Goal: Task Accomplishment & Management: Use online tool/utility

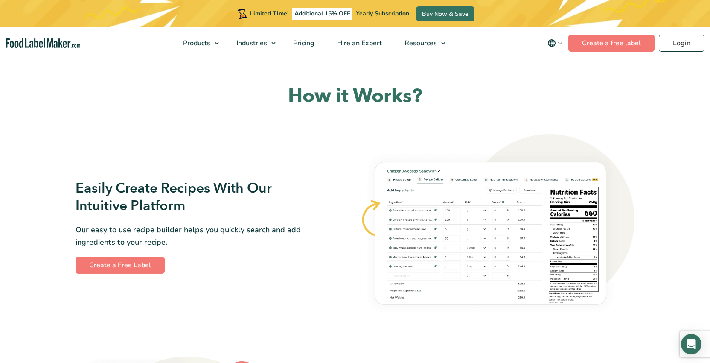
scroll to position [414, 0]
click at [137, 262] on link "Create a Free Label" at bounding box center [120, 264] width 89 height 17
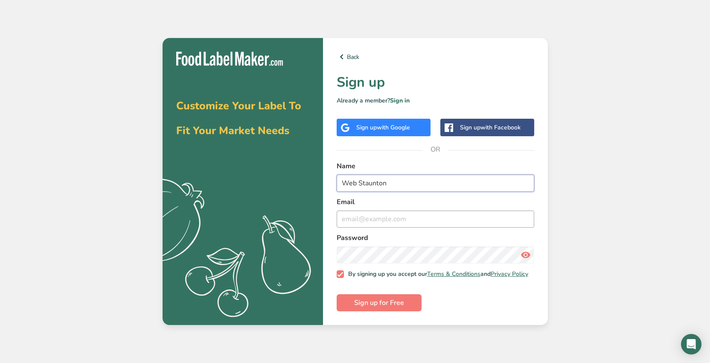
type input "Web Staunton"
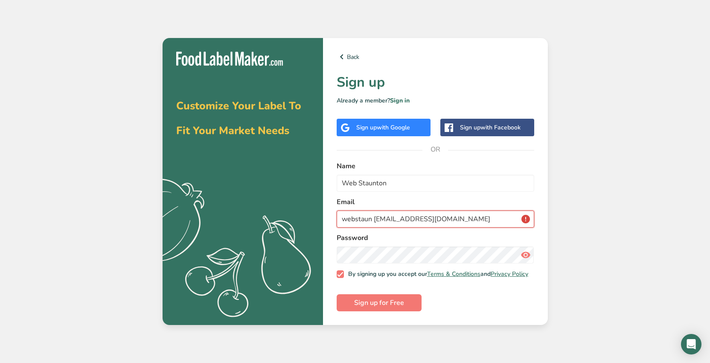
type input "webstaun ton@me.com"
type input "Web Staunton"
click at [375, 217] on input "webstaun ton@me.com" at bounding box center [436, 218] width 198 height 17
type input "webstaunton@me.com"
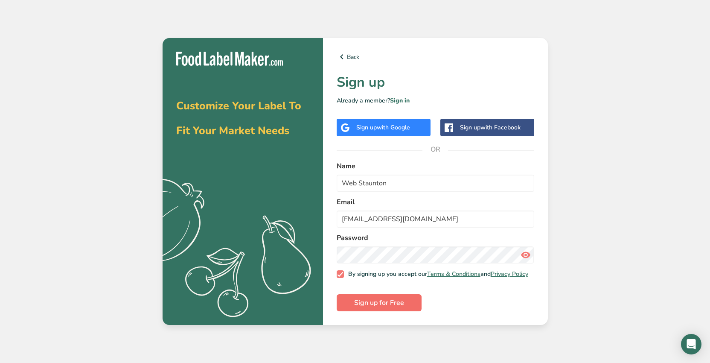
click at [383, 305] on span "Sign up for Free" at bounding box center [379, 303] width 50 height 10
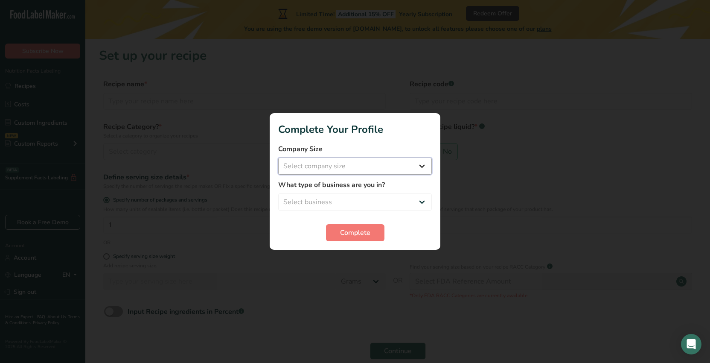
select select "1"
select select "2"
click at [350, 232] on span "Complete" at bounding box center [355, 233] width 30 height 10
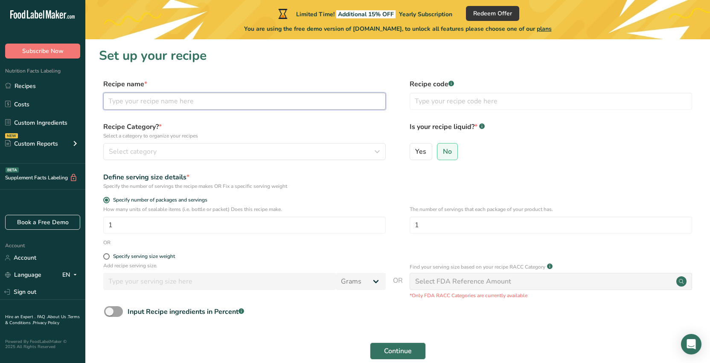
click at [133, 106] on input "text" at bounding box center [244, 101] width 283 height 17
type input "carabiner"
click at [141, 152] on span "Select category" at bounding box center [133, 151] width 48 height 10
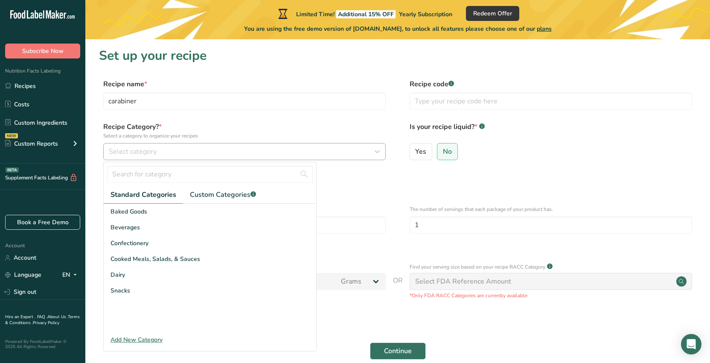
click at [154, 150] on span "Select category" at bounding box center [133, 151] width 48 height 10
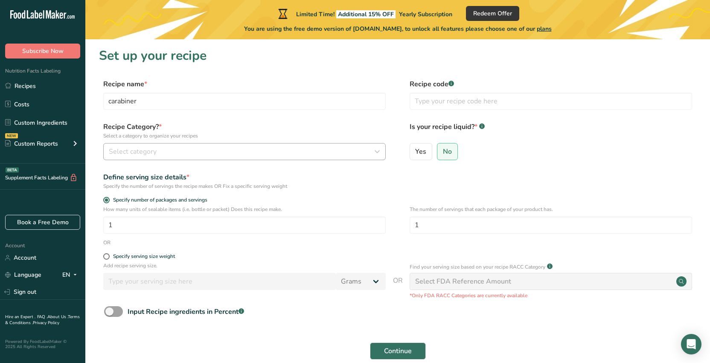
click at [154, 150] on span "Select category" at bounding box center [133, 151] width 48 height 10
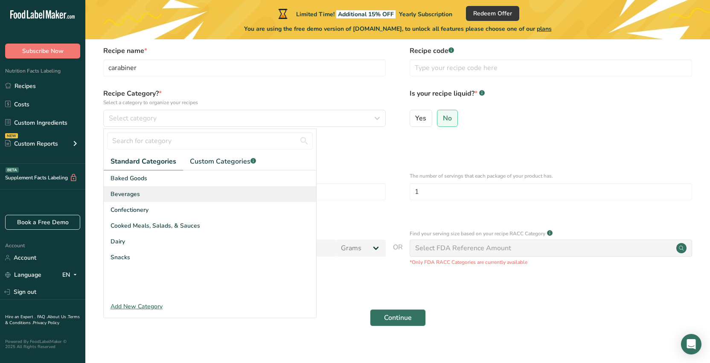
scroll to position [35, 0]
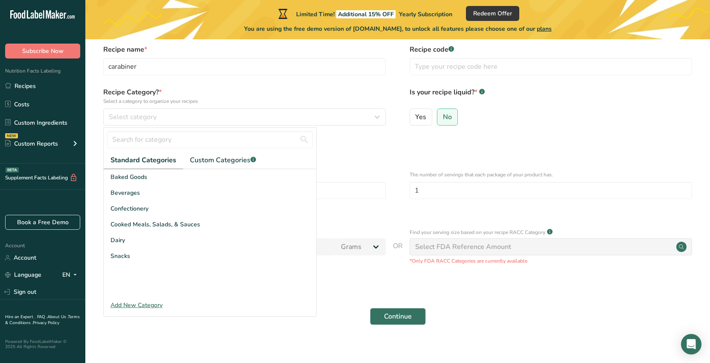
click at [130, 308] on div "Add New Category" at bounding box center [210, 305] width 213 height 9
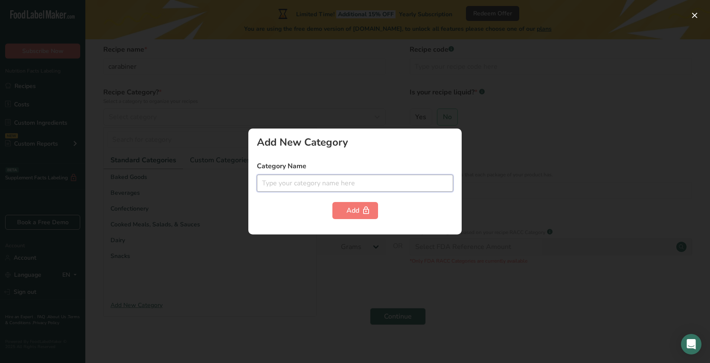
click at [275, 182] on input "text" at bounding box center [355, 183] width 196 height 17
click at [275, 182] on input "Jui" at bounding box center [355, 183] width 196 height 17
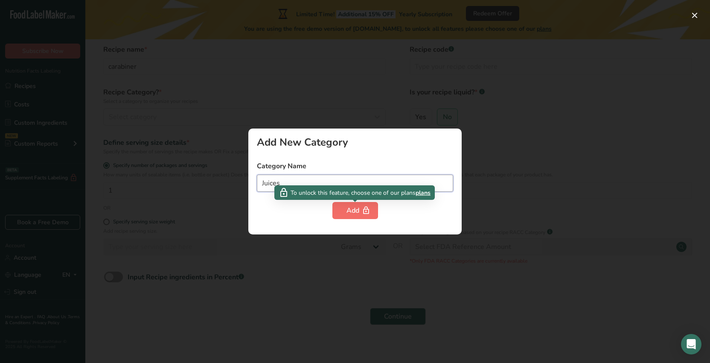
type input "Juices"
click at [353, 213] on div "Add" at bounding box center [356, 210] width 18 height 10
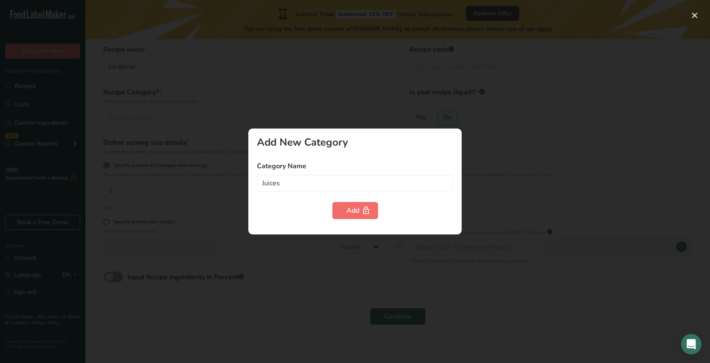
click at [354, 205] on div "Add" at bounding box center [356, 210] width 18 height 10
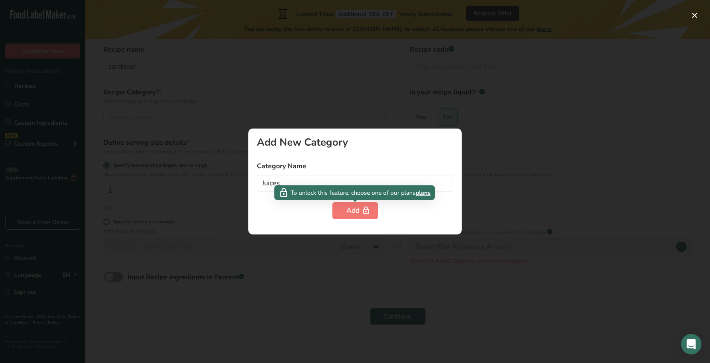
click at [425, 192] on span "plans" at bounding box center [423, 192] width 15 height 9
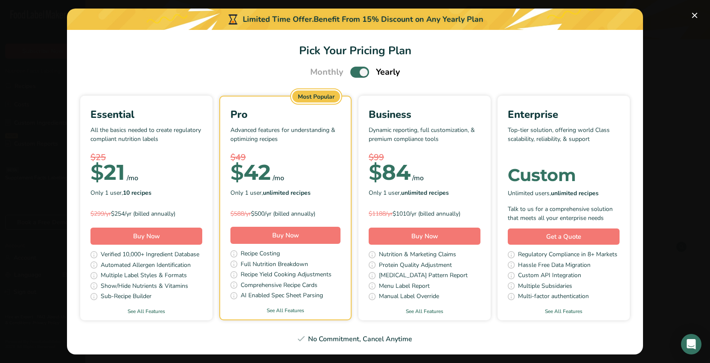
scroll to position [1, 0]
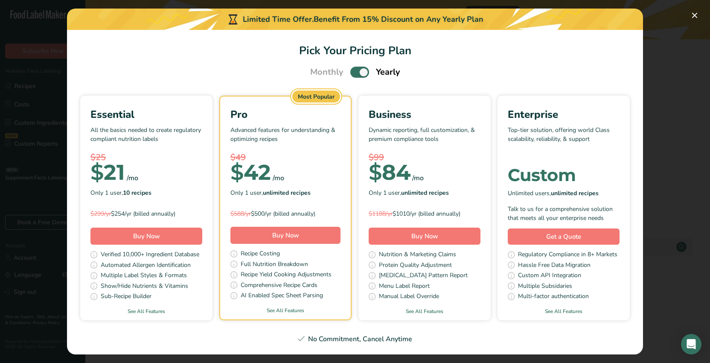
scroll to position [1, 0]
click at [695, 13] on button "Pick Your Pricing Plan Modal" at bounding box center [695, 16] width 14 height 14
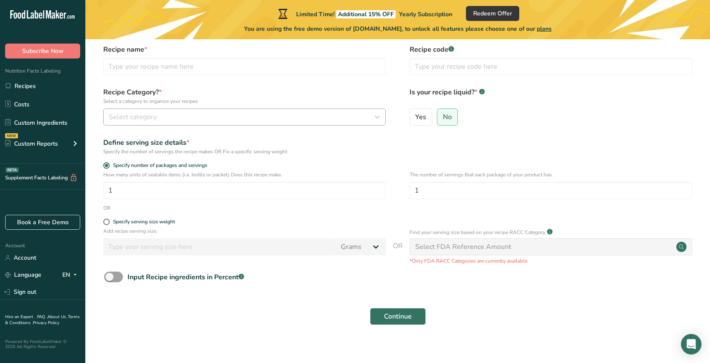
click at [126, 118] on span "Select category" at bounding box center [133, 117] width 48 height 10
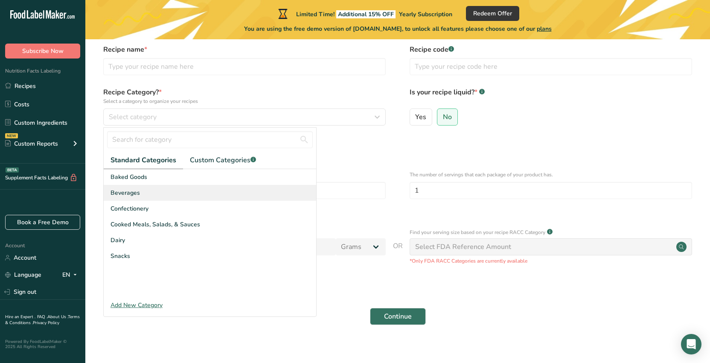
click at [124, 193] on span "Beverages" at bounding box center [125, 192] width 29 height 9
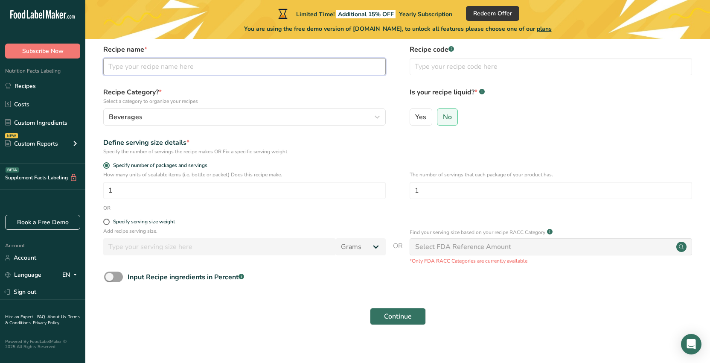
click at [139, 65] on input "text" at bounding box center [244, 66] width 283 height 17
type input "Carabiner"
click at [110, 282] on span at bounding box center [113, 276] width 19 height 11
click at [110, 280] on input "Input Recipe ingredients in Percent .a-a{fill:#347362;}.b-a{fill:#fff;}" at bounding box center [107, 277] width 6 height 6
checkbox input "true"
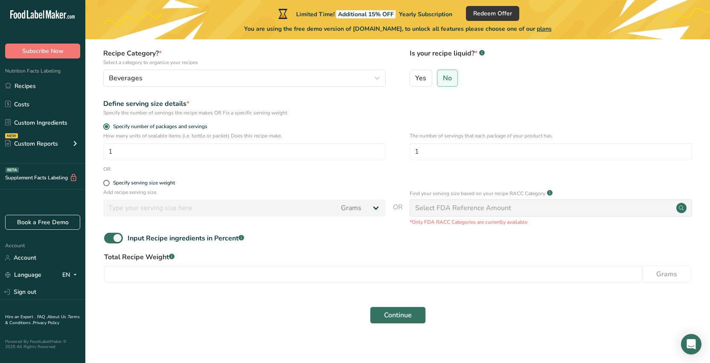
scroll to position [82, 0]
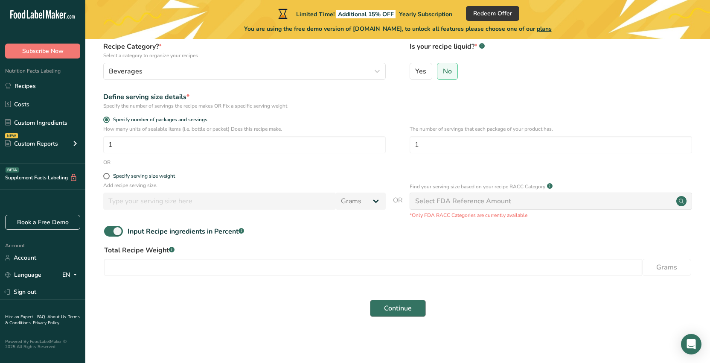
click at [414, 312] on button "Continue" at bounding box center [398, 308] width 56 height 17
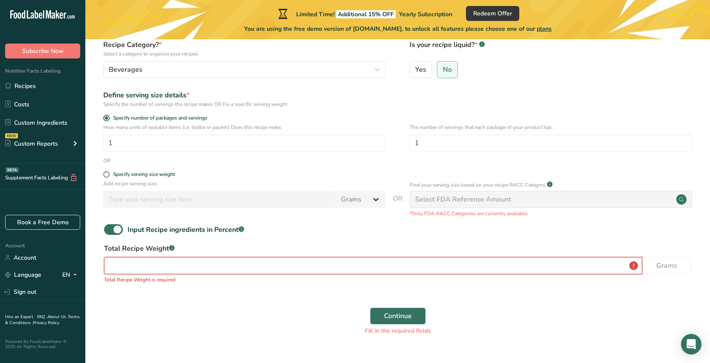
click at [157, 271] on input "number" at bounding box center [373, 265] width 538 height 17
type input "12"
click at [394, 321] on span "Continue" at bounding box center [398, 316] width 28 height 10
drag, startPoint x: 143, startPoint y: 274, endPoint x: 80, endPoint y: 271, distance: 63.2
click at [80, 271] on div ".a-20{fill:#fff;} Subscribe Now Nutrition Facts Labeling Recipes Costs Custom I…" at bounding box center [355, 149] width 710 height 463
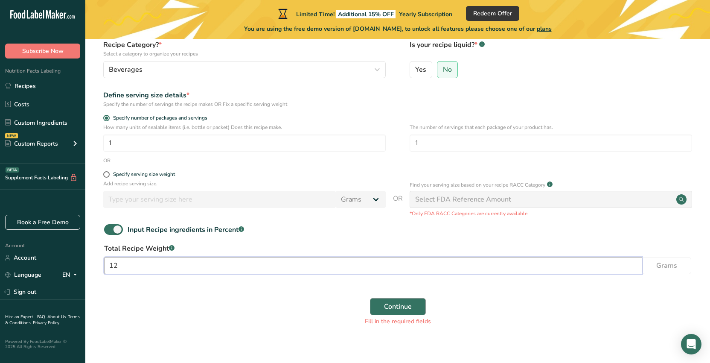
type input "12"
click at [398, 312] on span "Continue" at bounding box center [398, 306] width 28 height 10
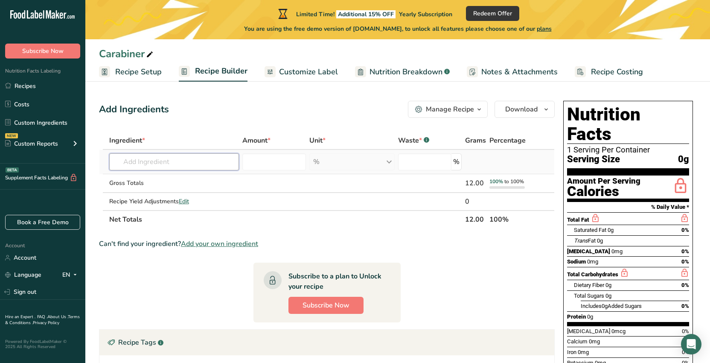
click at [179, 163] on input "text" at bounding box center [174, 161] width 130 height 17
type input "j"
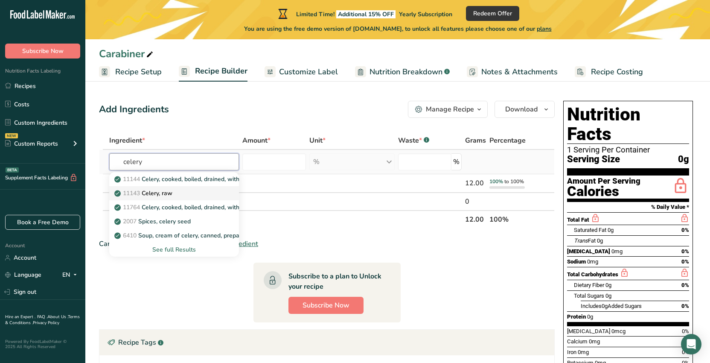
type input "celery"
click at [170, 194] on p "11143 Celery, raw" at bounding box center [144, 193] width 56 height 9
type input "Celery, raw"
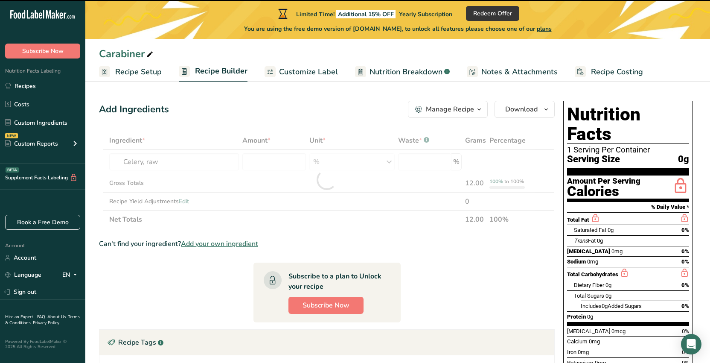
type input "0"
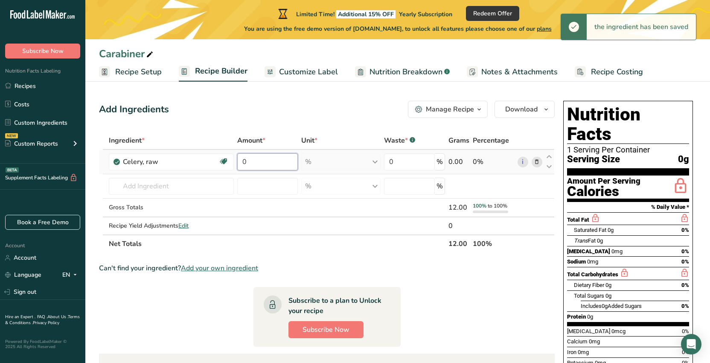
click at [260, 164] on input "0" at bounding box center [267, 161] width 61 height 17
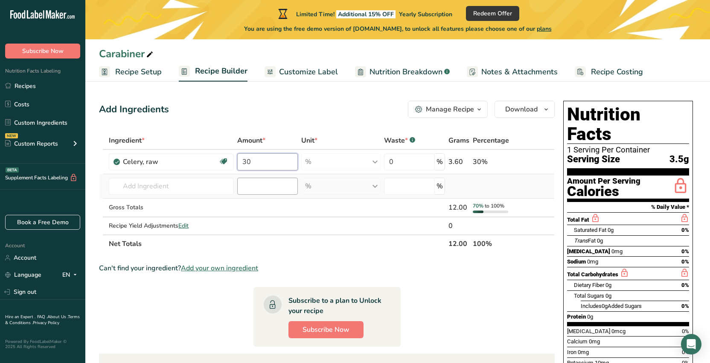
type input "3"
type input "27"
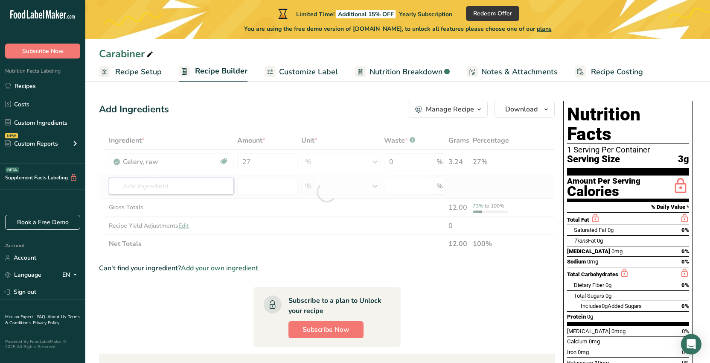
click at [141, 190] on div "Ingredient * Amount * Unit * Waste * .a-a{fill:#347362;}.b-a{fill:#fff;} Grams …" at bounding box center [327, 191] width 456 height 121
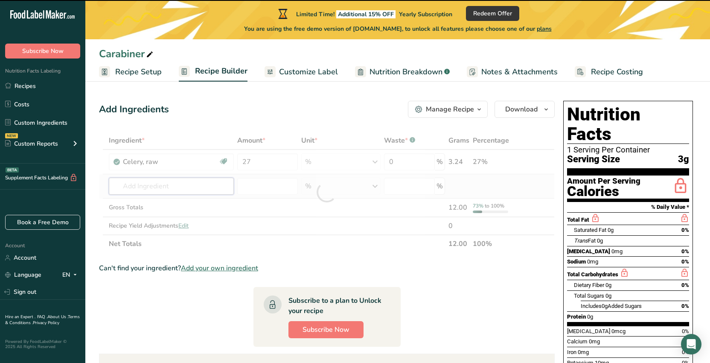
type input "c"
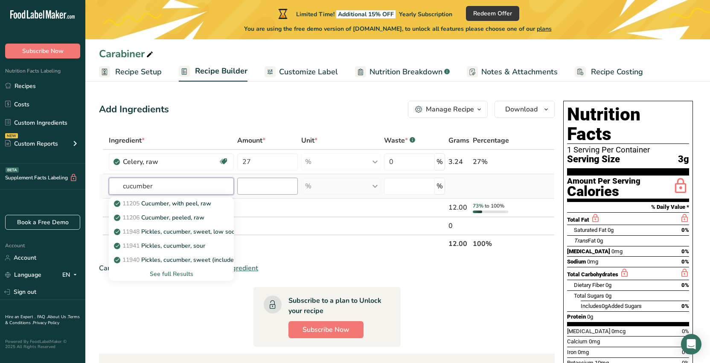
type input "cucumber"
click at [270, 187] on input "number" at bounding box center [267, 186] width 61 height 17
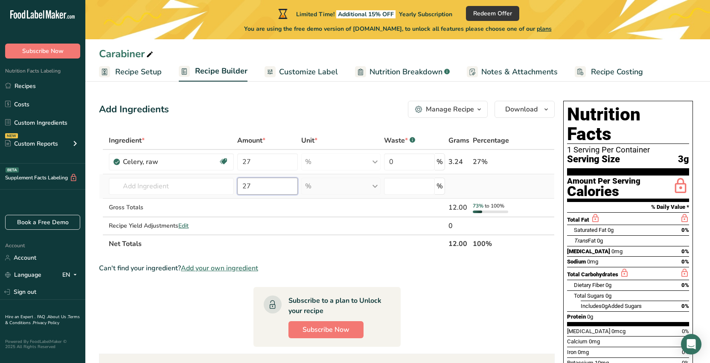
type input "27"
click at [150, 184] on input "text" at bounding box center [171, 186] width 125 height 17
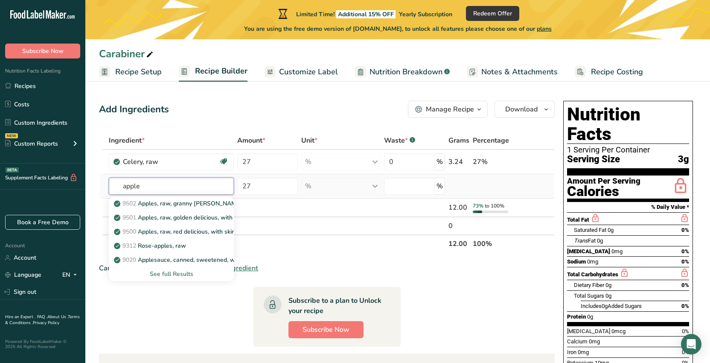
type input "apple"
click at [321, 187] on div "% Weight Units g kg mg See more Volume Units l Volume units require a density c…" at bounding box center [341, 186] width 80 height 17
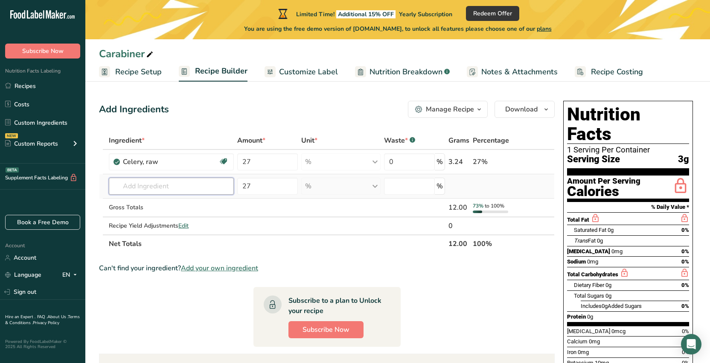
click at [140, 188] on input "text" at bounding box center [171, 186] width 125 height 17
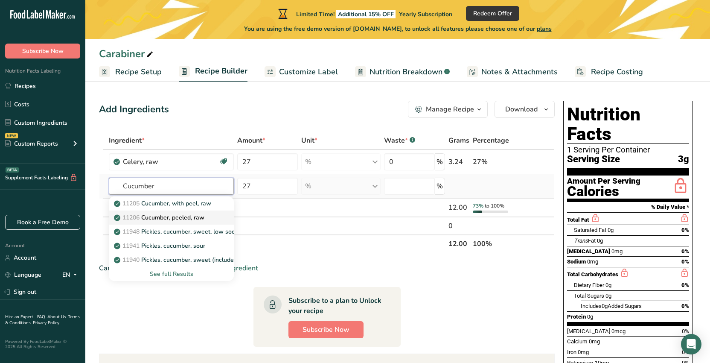
type input "Cucumber"
click at [150, 219] on p "11206 Cucumber, peeled, raw" at bounding box center [160, 217] width 89 height 9
type input "Cucumber, peeled, raw"
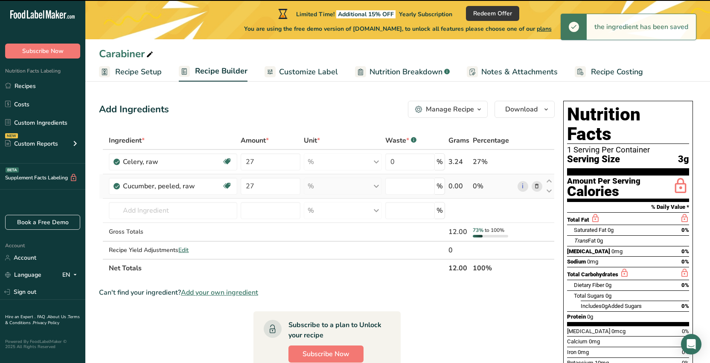
type input "0"
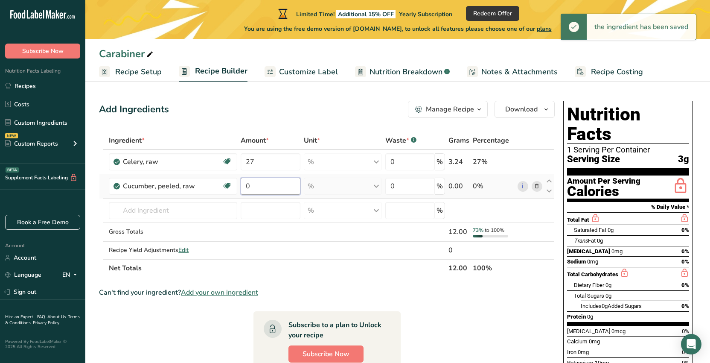
click at [266, 191] on input "0" at bounding box center [271, 186] width 60 height 17
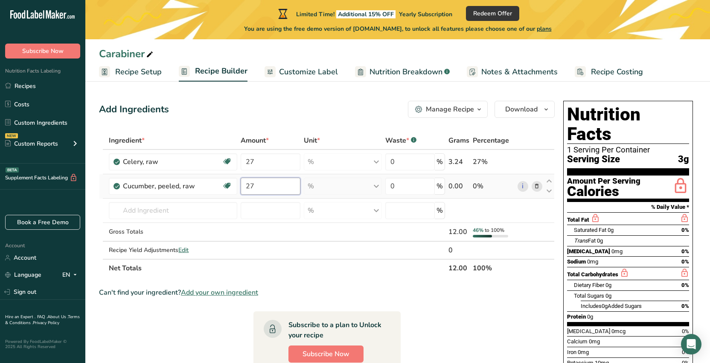
type input "27"
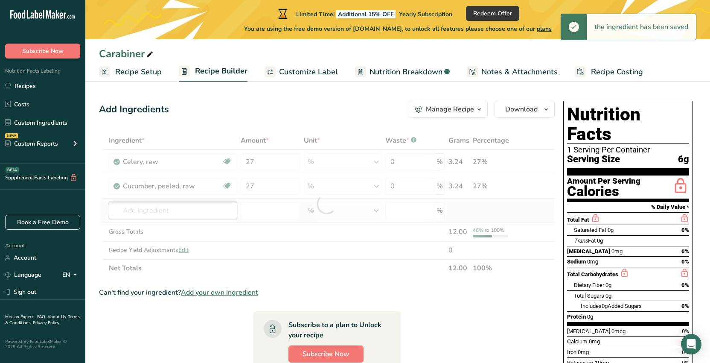
click at [140, 211] on div "Ingredient * Amount * Unit * Waste * .a-a{fill:#347362;}.b-a{fill:#fff;} Grams …" at bounding box center [327, 204] width 456 height 146
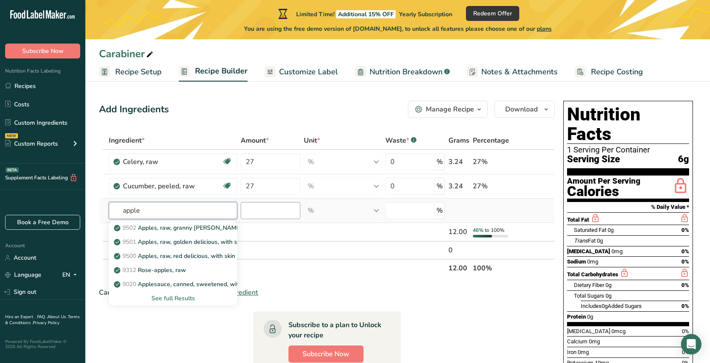
type input "apple"
click at [282, 213] on input "number" at bounding box center [271, 210] width 60 height 17
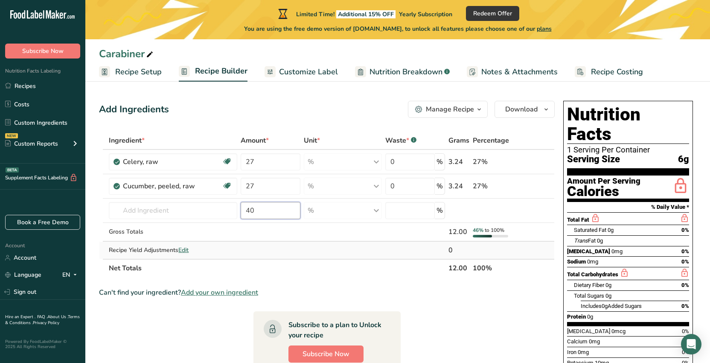
type input "40"
click at [146, 213] on input "text" at bounding box center [173, 210] width 128 height 17
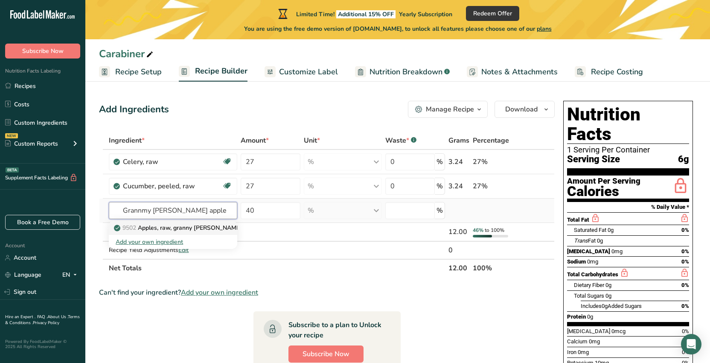
type input "Grannmy Smith apple"
click at [176, 225] on p "9502 Apples, raw, granny smith, with skin (Includes foods for USDA's Food Distr…" at bounding box center [269, 227] width 306 height 9
type input "Apples, raw, granny smith, with skin (Includes foods for USDA's Food Distributi…"
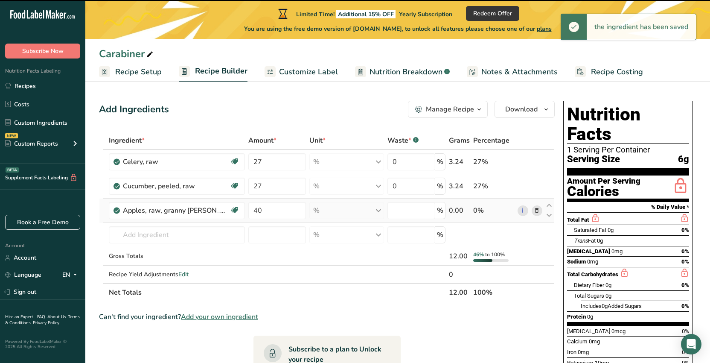
type input "0"
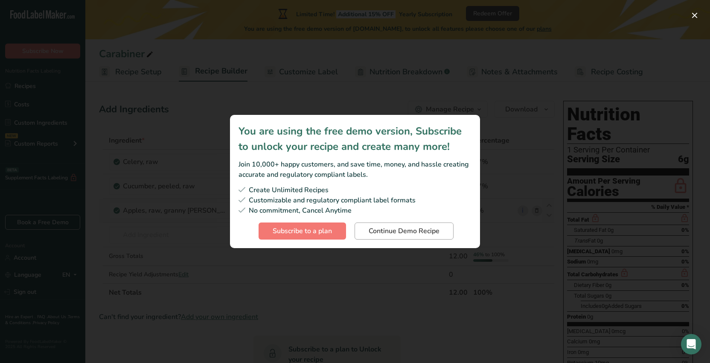
click at [406, 228] on span "Continue Demo Recipe" at bounding box center [404, 231] width 71 height 10
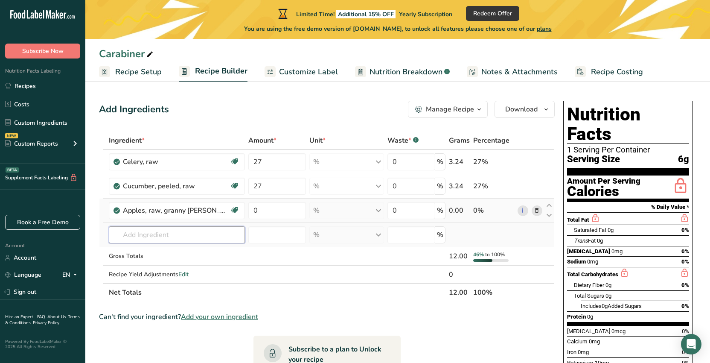
click at [146, 234] on input "text" at bounding box center [177, 234] width 136 height 17
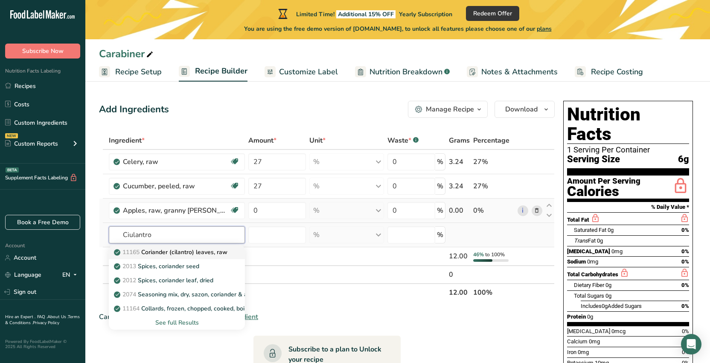
type input "Cilantro"
drag, startPoint x: 148, startPoint y: 250, endPoint x: 160, endPoint y: 251, distance: 11.6
click at [160, 251] on p "11165 Coriander (cilantro) leaves, raw" at bounding box center [172, 252] width 112 height 9
type input "Coriander (cilantro) leaves, raw"
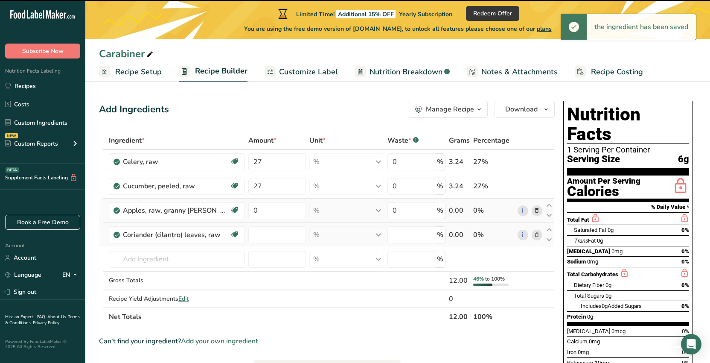
type input "0"
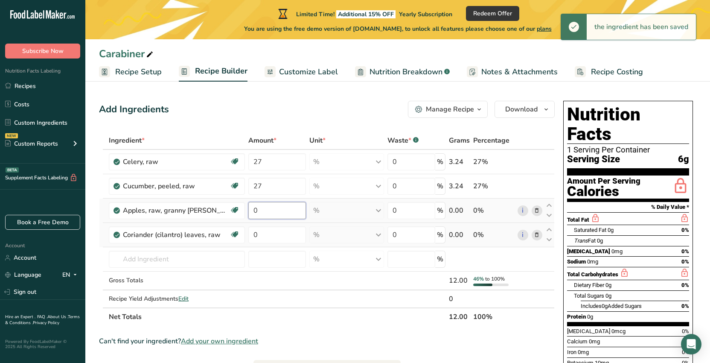
click at [271, 216] on input "0" at bounding box center [277, 210] width 58 height 17
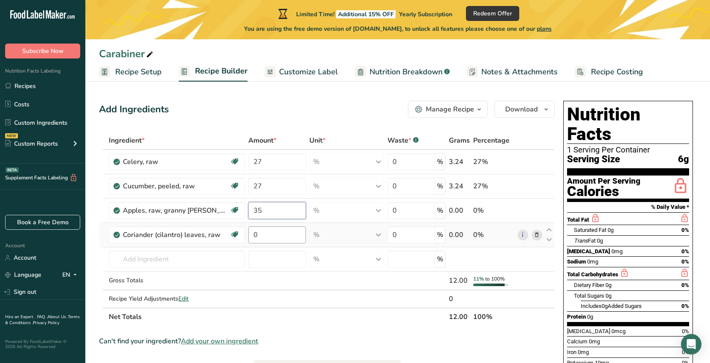
type input "35"
click at [274, 234] on div "Ingredient * Amount * Unit * Waste * .a-a{fill:#347362;}.b-a{fill:#fff;} Grams …" at bounding box center [327, 228] width 456 height 194
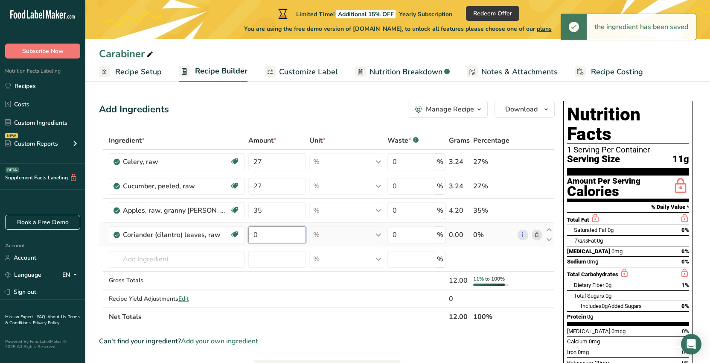
type input "2"
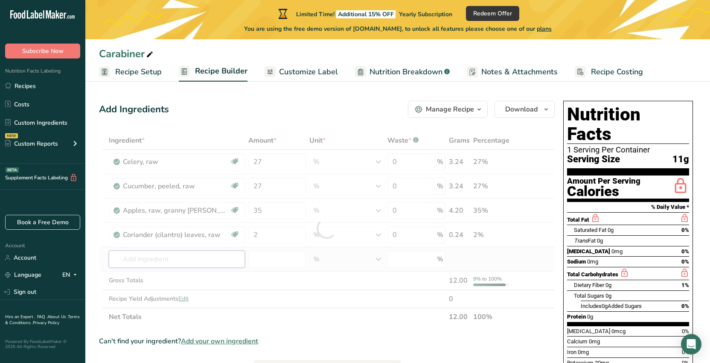
click at [139, 259] on div "Ingredient * Amount * Unit * Waste * .a-a{fill:#347362;}.b-a{fill:#fff;} Grams …" at bounding box center [327, 228] width 456 height 194
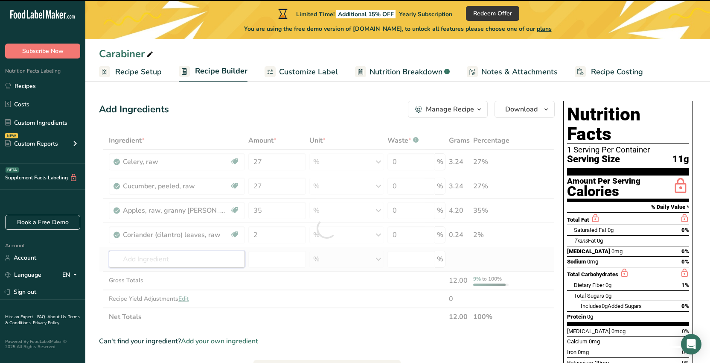
type input "k"
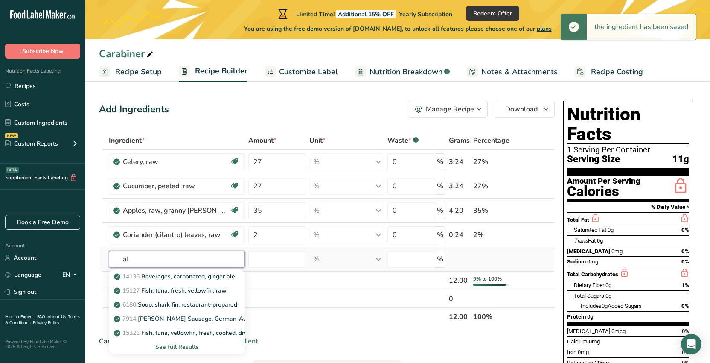
type input "a"
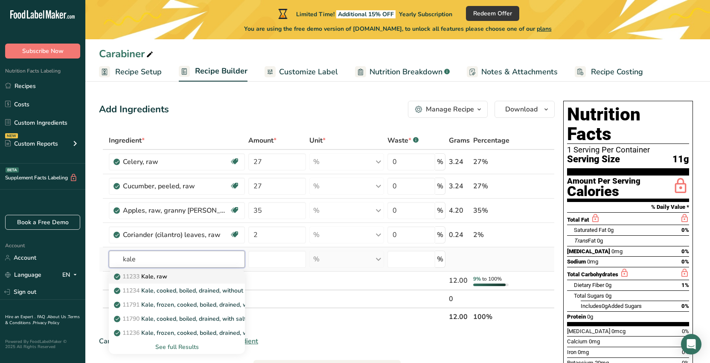
type input "kale"
click at [155, 275] on p "11233 Kale, raw" at bounding box center [142, 276] width 52 height 9
type input "Kale, raw"
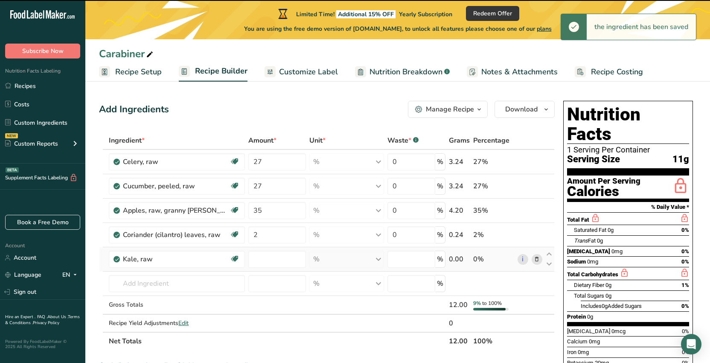
type input "0"
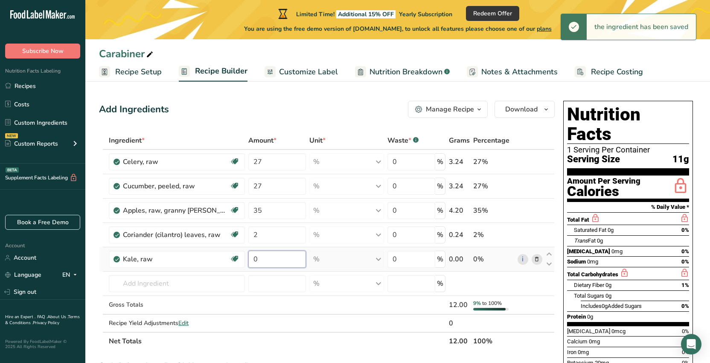
click at [262, 262] on input "0" at bounding box center [277, 259] width 58 height 17
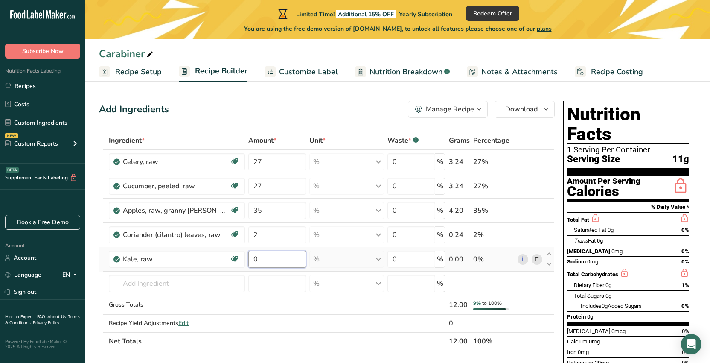
type input "3"
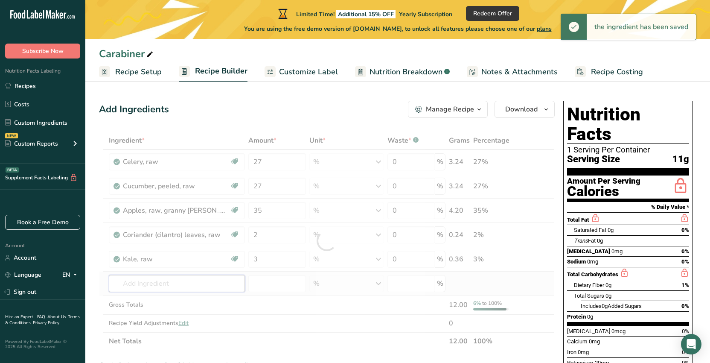
click at [134, 282] on div "Ingredient * Amount * Unit * Waste * .a-a{fill:#347362;}.b-a{fill:#fff;} Grams …" at bounding box center [327, 240] width 456 height 219
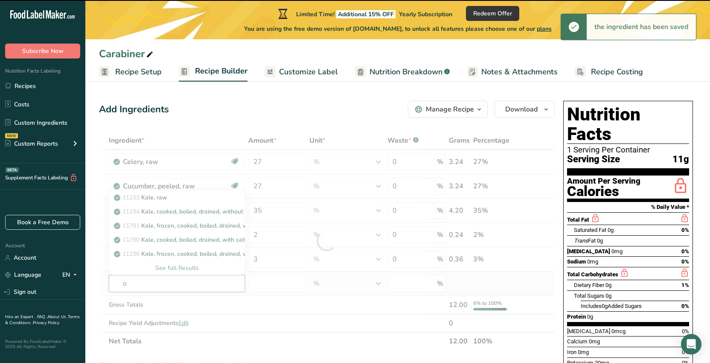
type input "or"
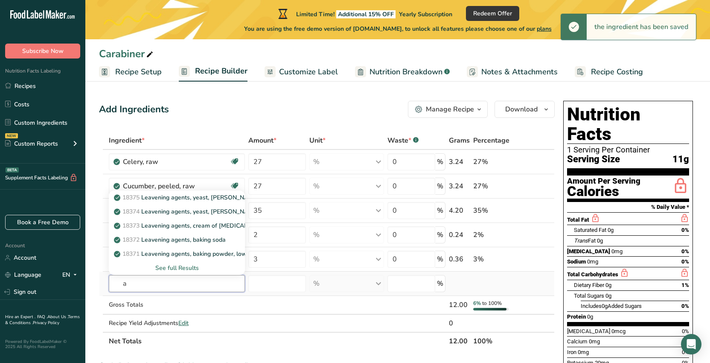
type input "a"
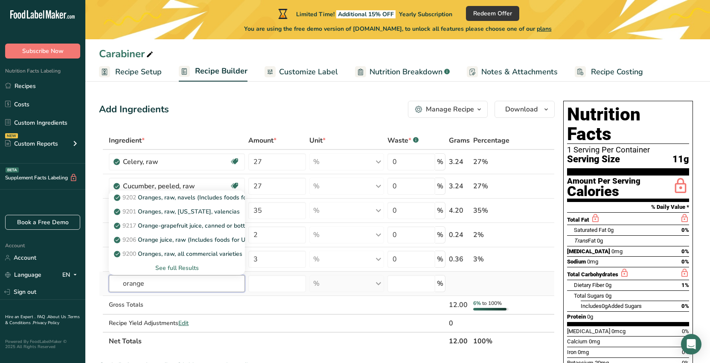
type input "orange"
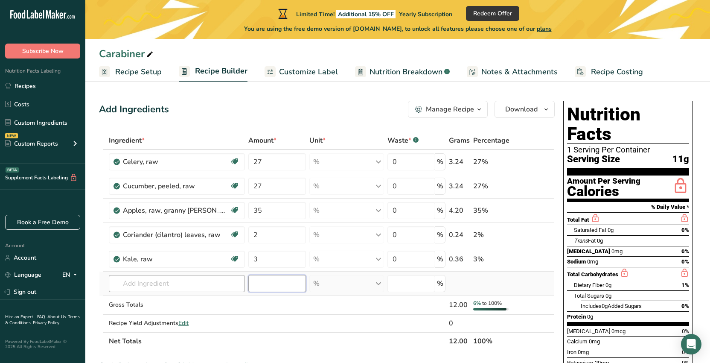
type input "1"
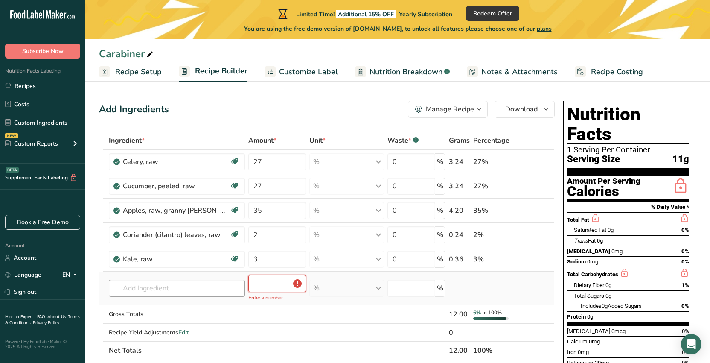
type input "1"
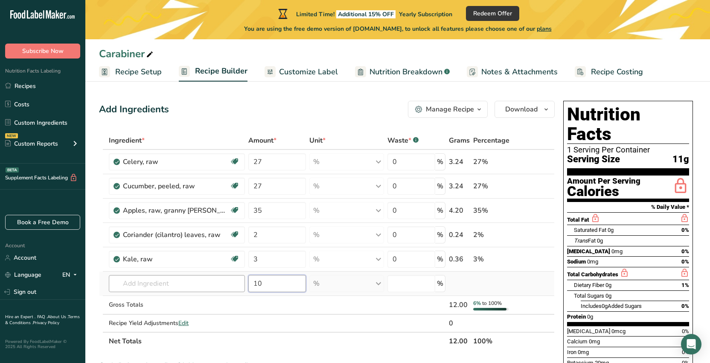
type input "10"
click at [139, 288] on input "text" at bounding box center [177, 283] width 136 height 17
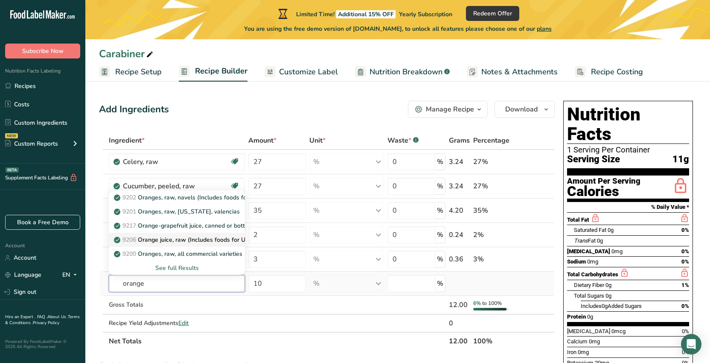
type input "orange"
click at [156, 235] on link "9206 Orange juice, raw (Includes foods for USDA's Food Distribution Program)" at bounding box center [177, 240] width 136 height 14
type input "Orange juice, raw (Includes foods for USDA's Food Distribution Program)"
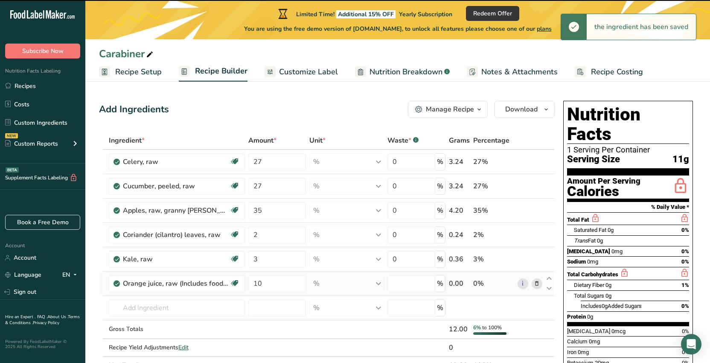
type input "0"
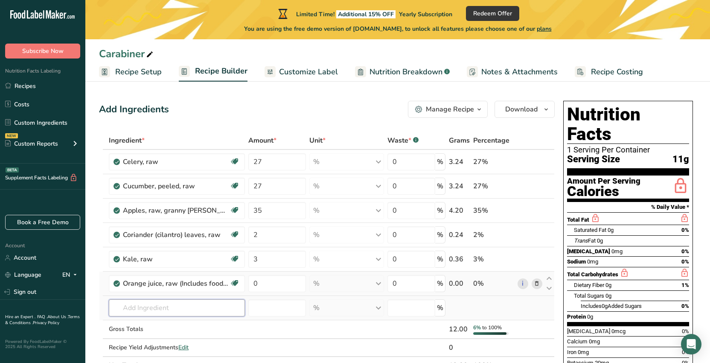
click at [153, 311] on input "text" at bounding box center [177, 307] width 136 height 17
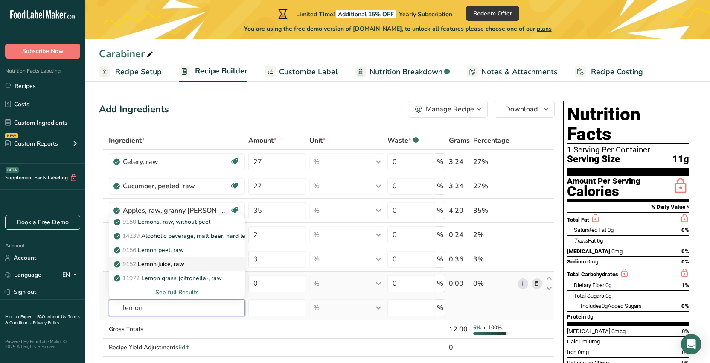
type input "lemon"
click at [157, 260] on p "9152 Lemon juice, raw" at bounding box center [150, 264] width 69 height 9
type input "Lemon juice, raw"
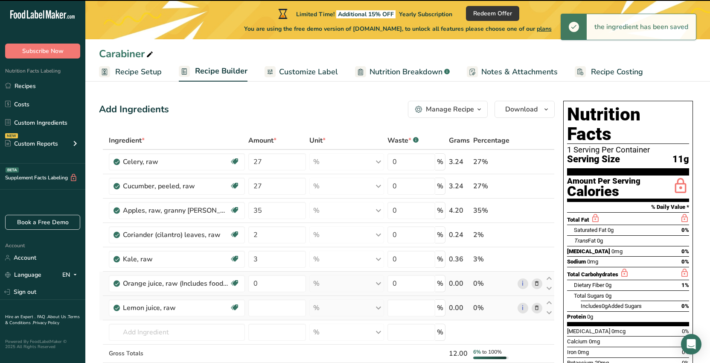
type input "0"
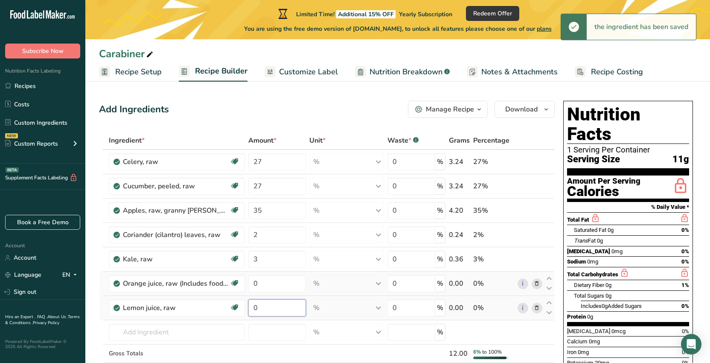
click at [265, 309] on input "0" at bounding box center [277, 307] width 58 height 17
type input "4"
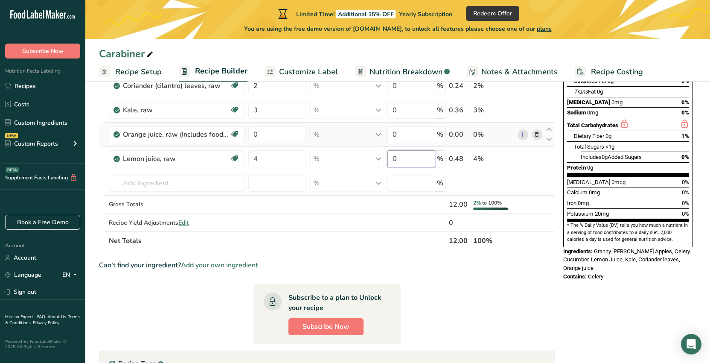
scroll to position [159, 0]
